Goal: Find specific page/section: Find specific page/section

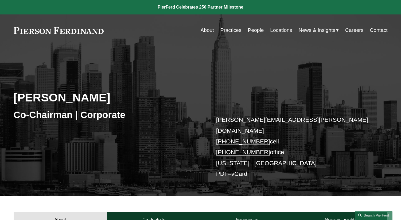
scroll to position [75, 0]
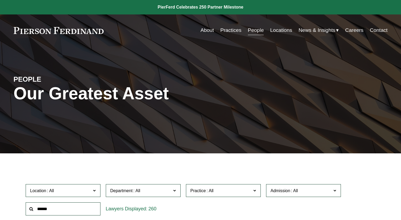
scroll to position [163, 0]
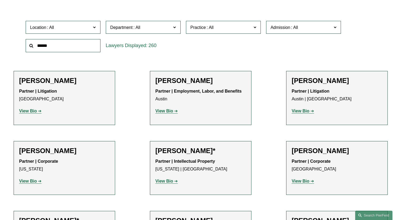
click at [288, 25] on span "Admission" at bounding box center [301, 27] width 61 height 7
click at [0, 0] on link "[US_STATE]" at bounding box center [0, 0] width 0 height 0
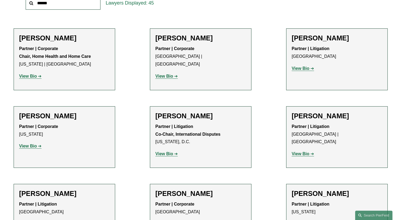
scroll to position [152, 0]
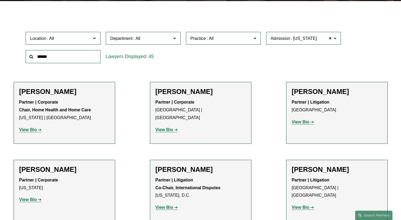
click at [218, 37] on span "Practice" at bounding box center [221, 38] width 61 height 7
click at [158, 37] on span "Department" at bounding box center [140, 38] width 61 height 7
click at [0, 0] on link "Litigation" at bounding box center [0, 0] width 0 height 0
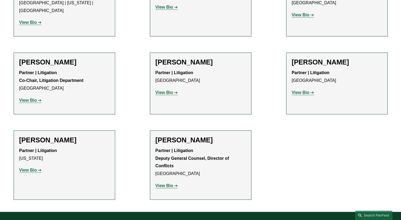
scroll to position [660, 0]
